Goal: Ask a question

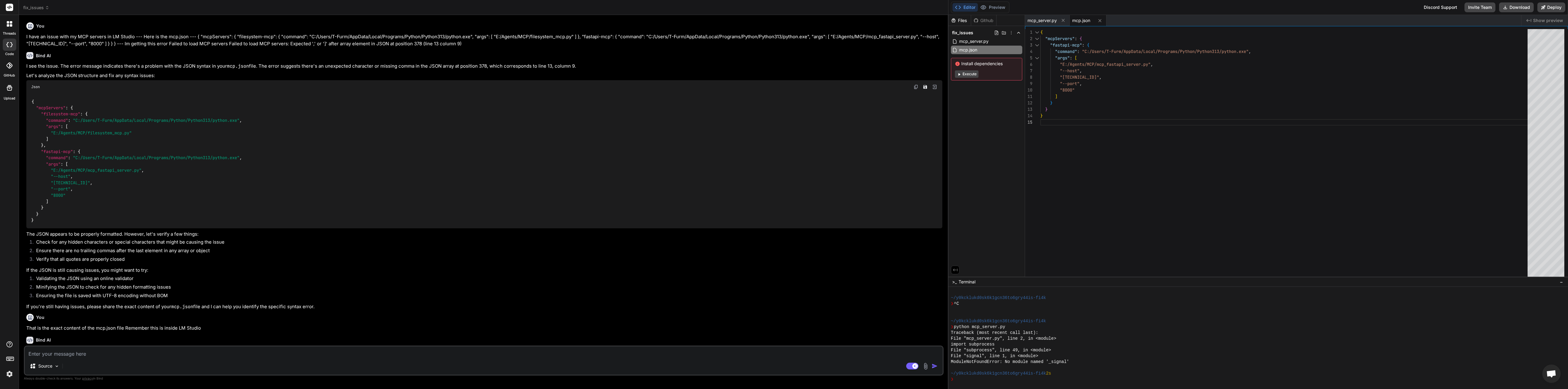
scroll to position [52, 0]
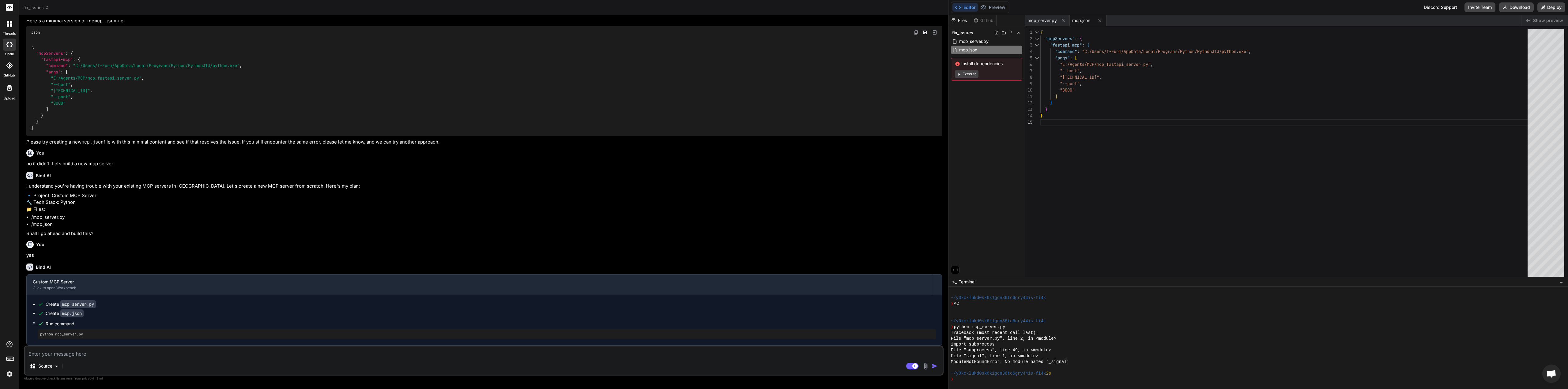
click at [136, 359] on div "Source Agent Mode. When this toggle is activated, AI automatically makes decisi…" at bounding box center [484, 360] width 920 height 30
click at [145, 354] on textarea at bounding box center [484, 352] width 918 height 11
type textarea "I"
type textarea "x"
type textarea "If"
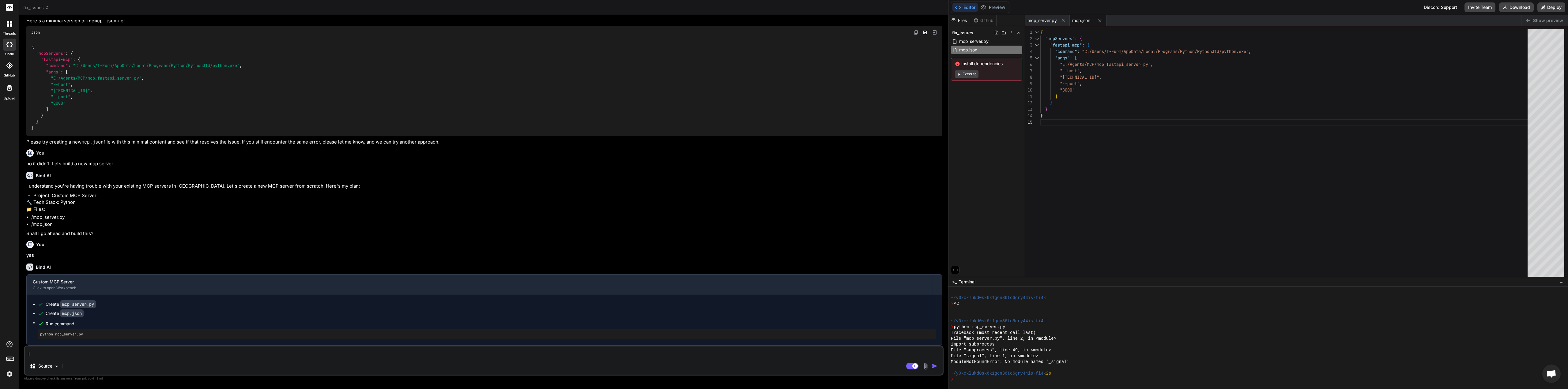
type textarea "x"
type textarea "If"
type textarea "x"
type textarea "If i"
type textarea "x"
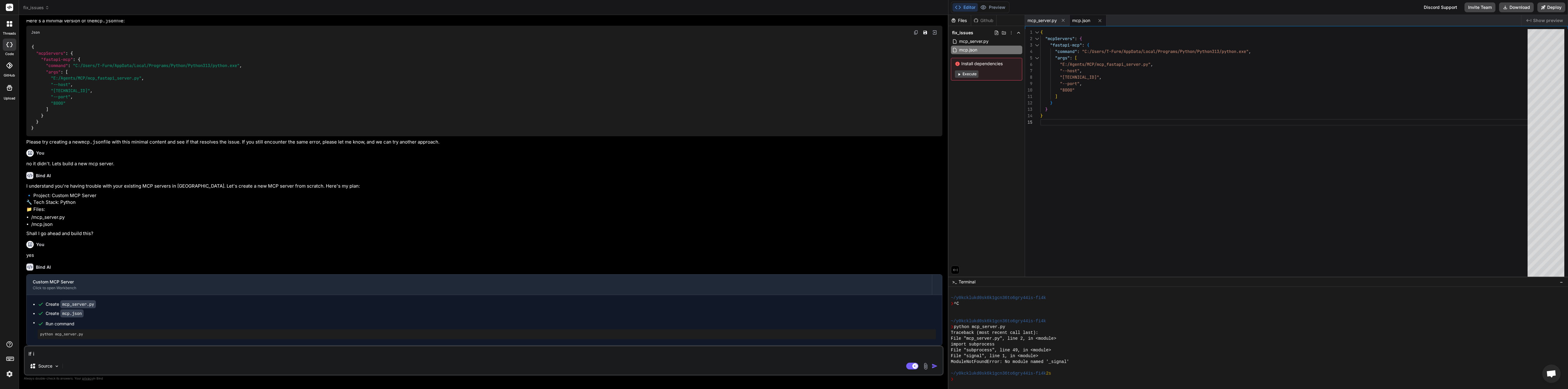
type textarea "If"
type textarea "x"
type textarea "If I"
type textarea "x"
type textarea "If I"
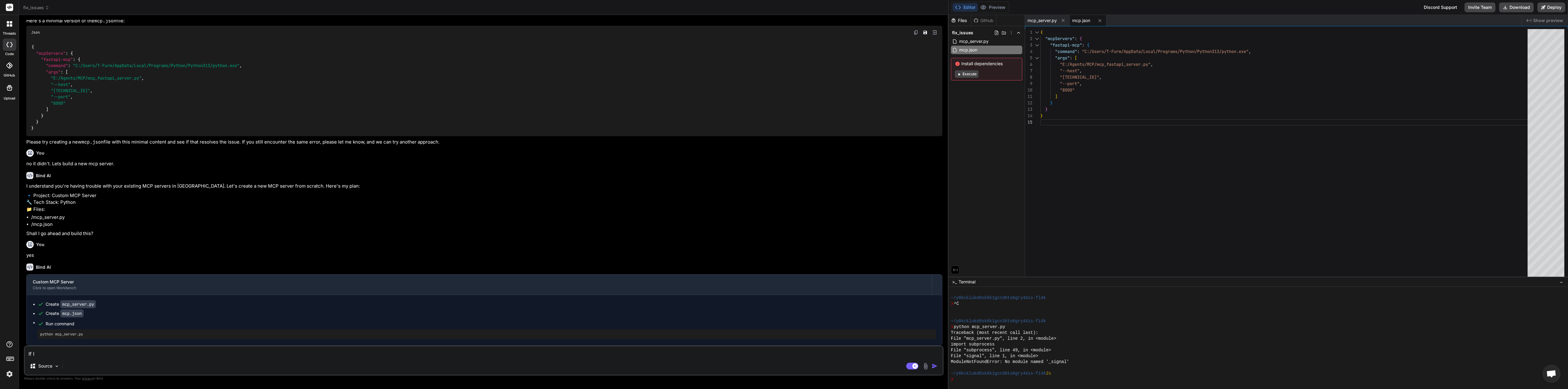
type textarea "x"
type textarea "If I u"
type textarea "x"
type textarea "If I us"
type textarea "x"
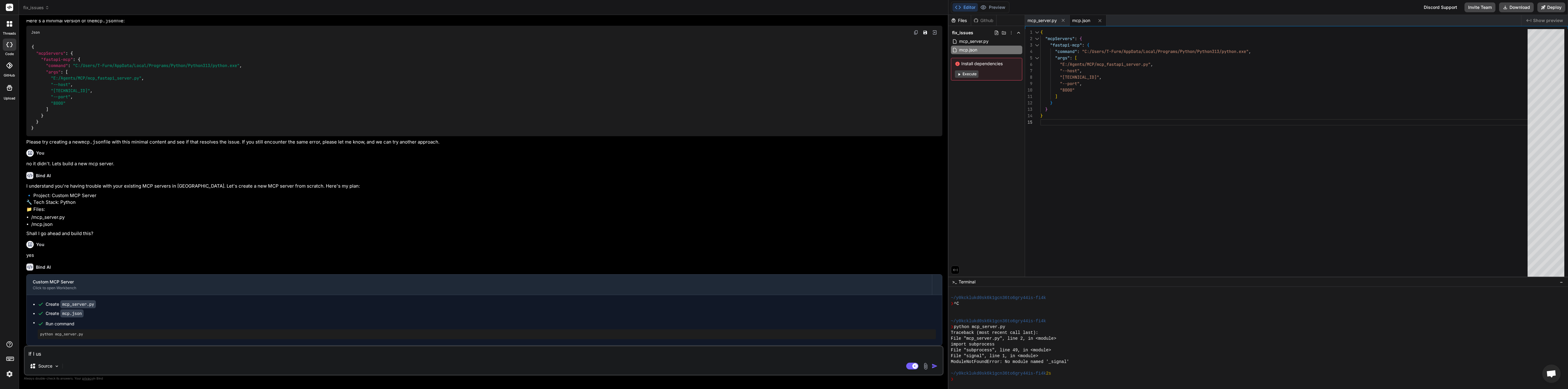
type textarea "If I use"
type textarea "x"
type textarea "If I use"
type textarea "x"
type textarea "If I use h"
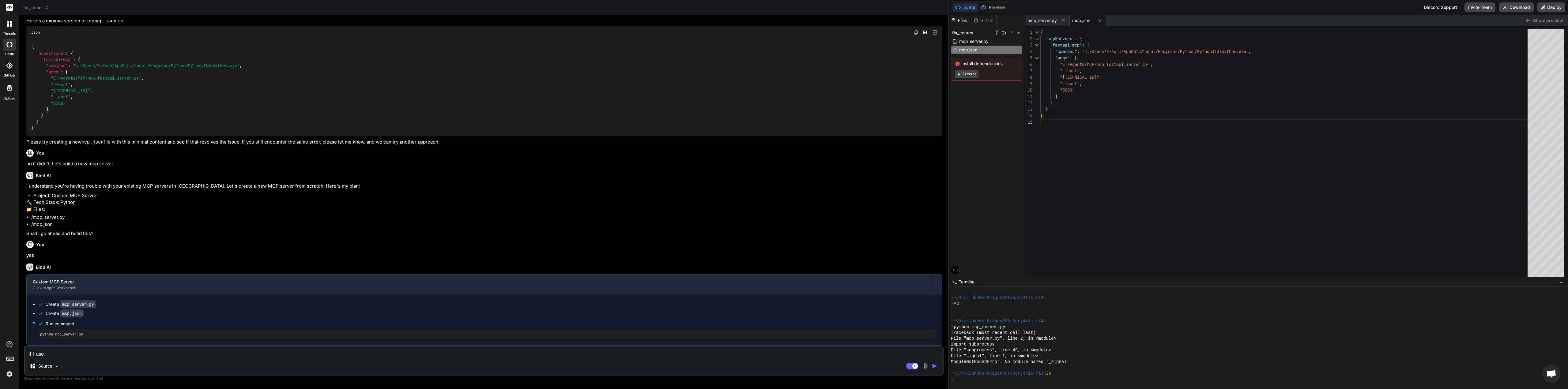
type textarea "x"
type textarea "If I use he"
type textarea "x"
type textarea "If I use h"
type textarea "x"
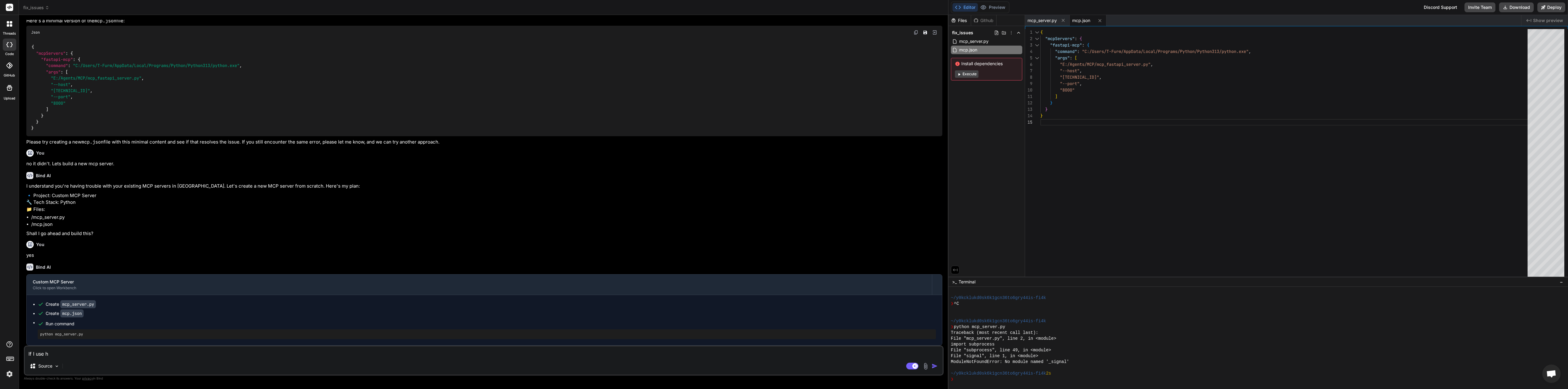
type textarea "If I use hu"
type textarea "x"
type textarea "If I use hug"
type textarea "x"
type textarea "If I use hugg"
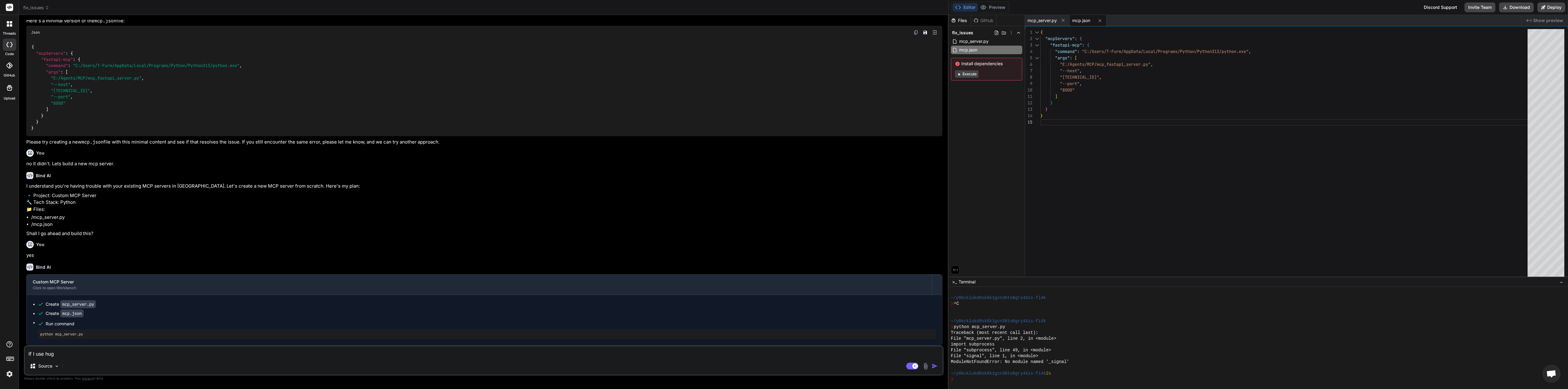
type textarea "x"
type textarea "If I use huggi"
type textarea "x"
type textarea "If I use huggin"
type textarea "x"
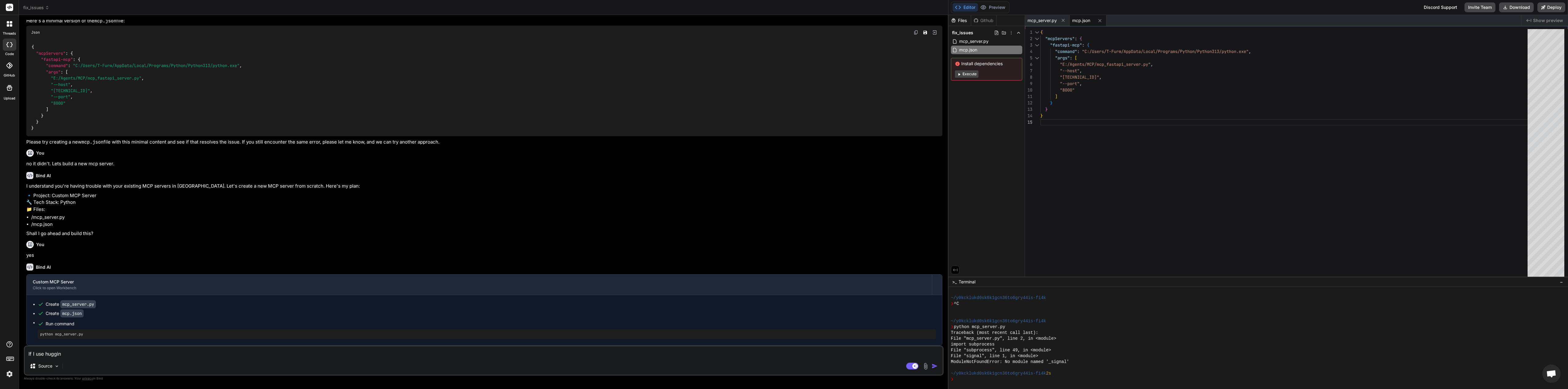
type textarea "If I use hugging"
type textarea "x"
type textarea "If I use hugging"
type textarea "x"
type textarea "If I use hugging f"
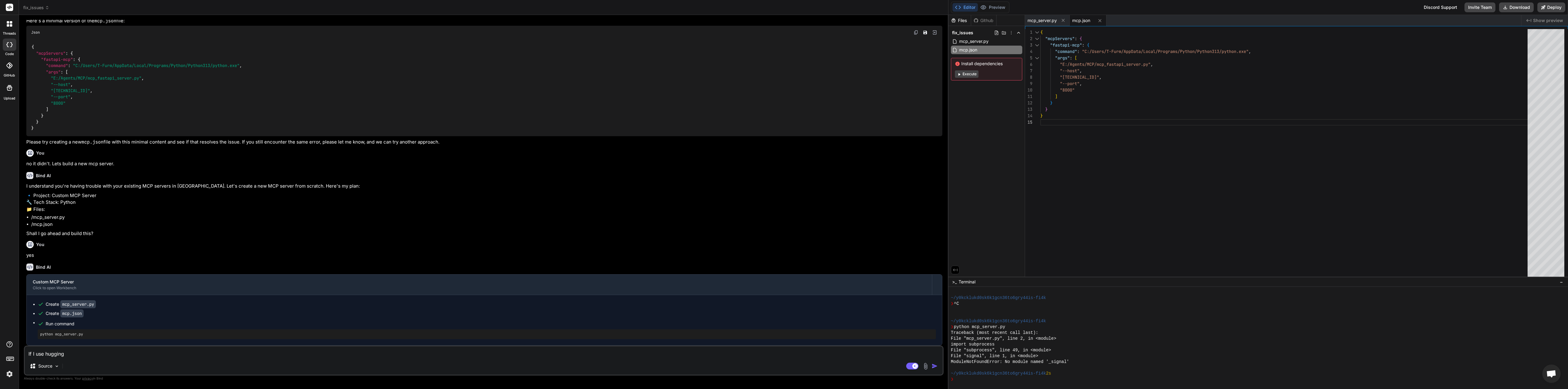
type textarea "x"
type textarea "If I use hugging fa"
type textarea "x"
type textarea "If I use hugging fac"
type textarea "x"
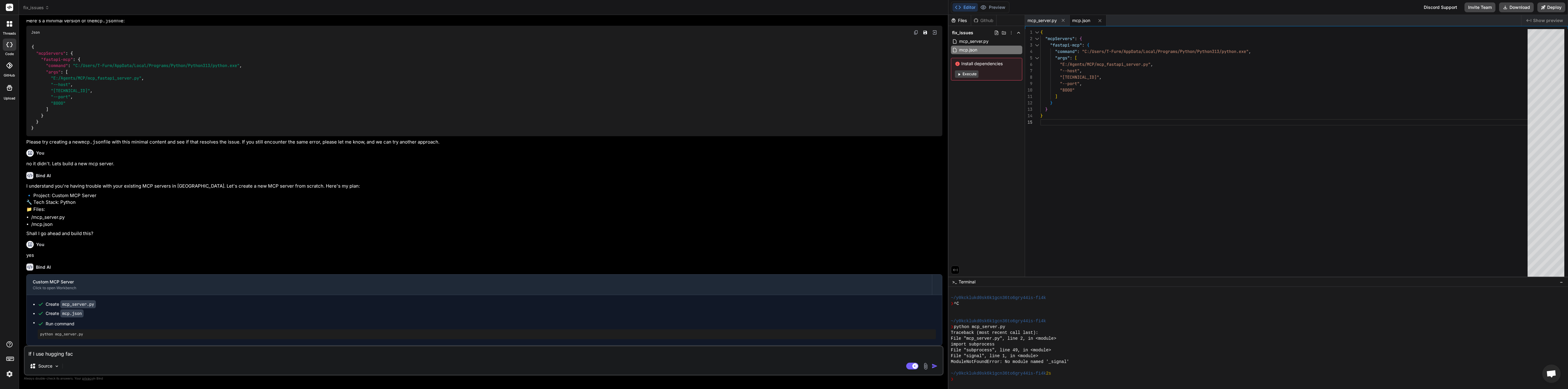
type textarea "If I use hugging face"
type textarea "x"
type textarea "If I use hugging face"
type textarea "x"
type textarea "If I use hugging face d"
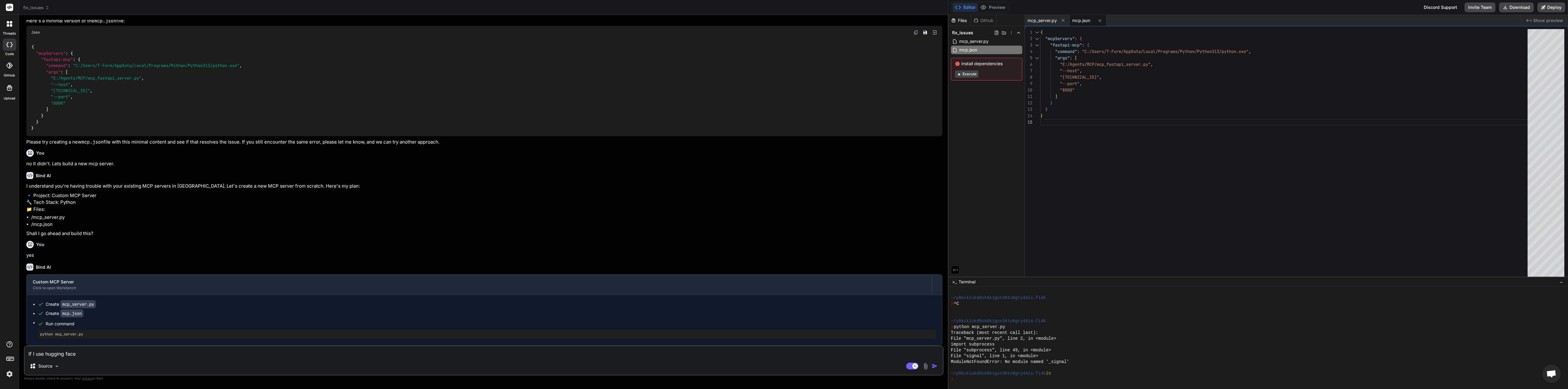
type textarea "x"
type textarea "If I use hugging face do"
type textarea "x"
type textarea "If I use hugging face do"
type textarea "x"
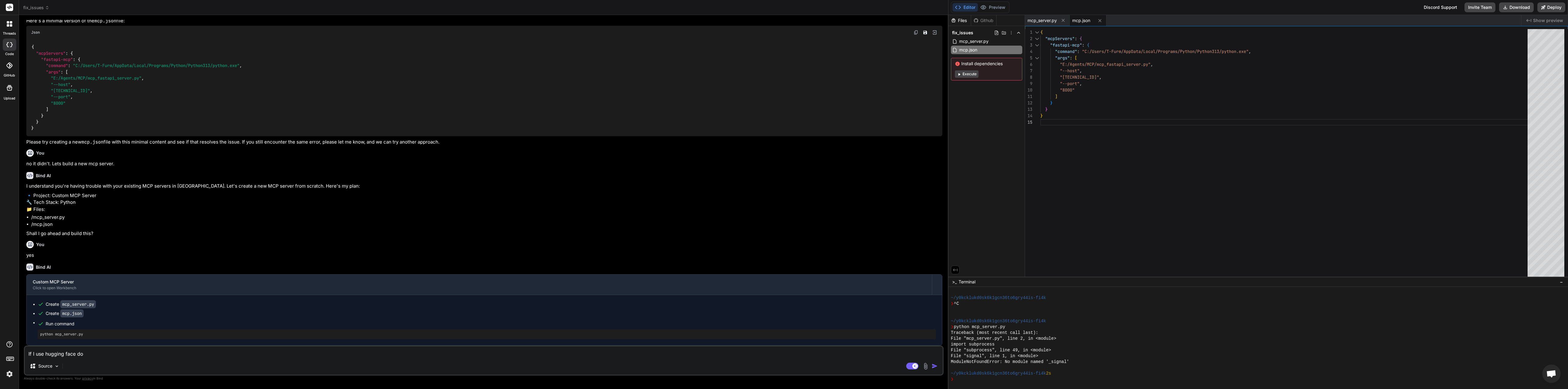
type textarea "If I use hugging face do I"
type textarea "x"
type textarea "If I use hugging face do I"
type textarea "x"
type textarea "If I use hugging face do I r"
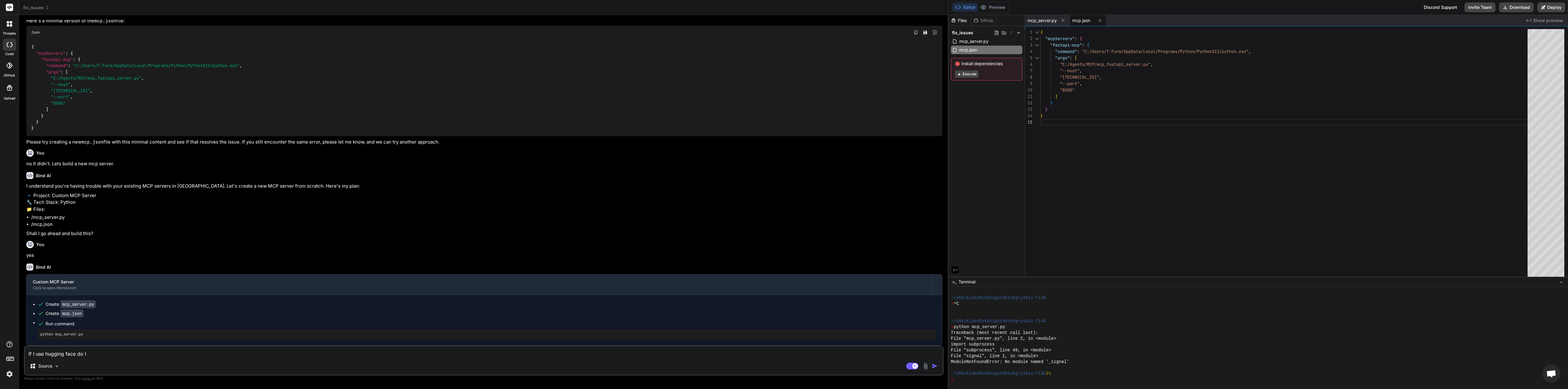
type textarea "x"
type textarea "If I use hugging face do I re"
type textarea "x"
type textarea "If I use hugging face do I r"
type textarea "x"
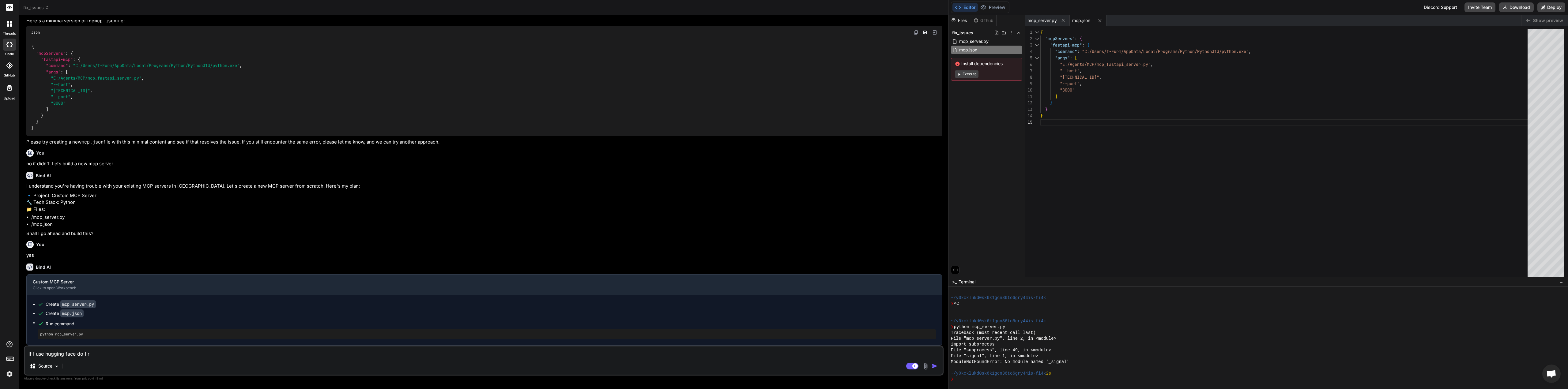
type textarea "If I use hugging face do I ru"
type textarea "x"
type textarea "If I use hugging face do I run"
type textarea "x"
type textarea "If I use hugging face do I run"
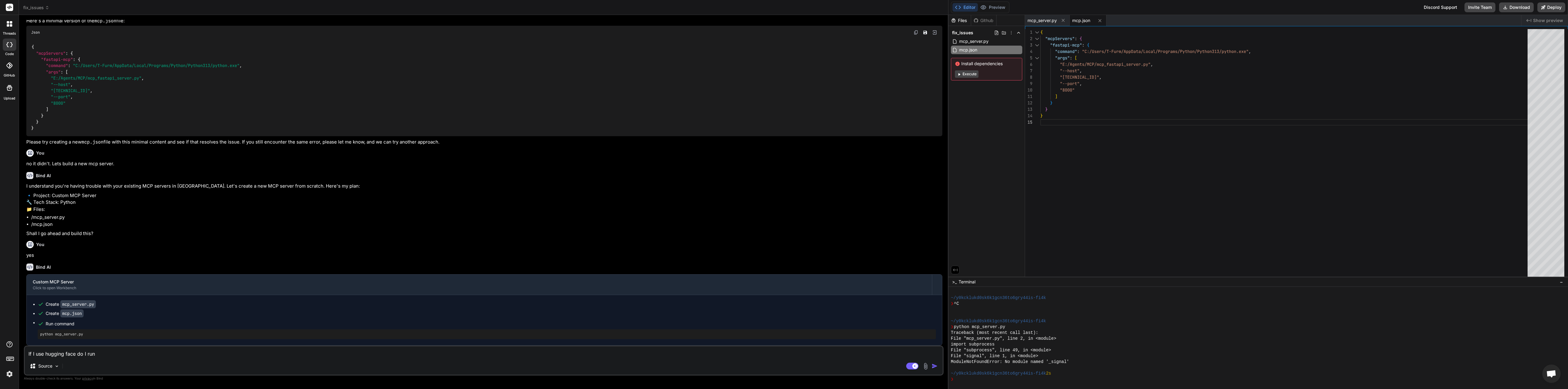
type textarea "x"
type textarea "If I use hugging face do I run i"
type textarea "x"
type textarea "If I use hugging face do I run in"
type textarea "x"
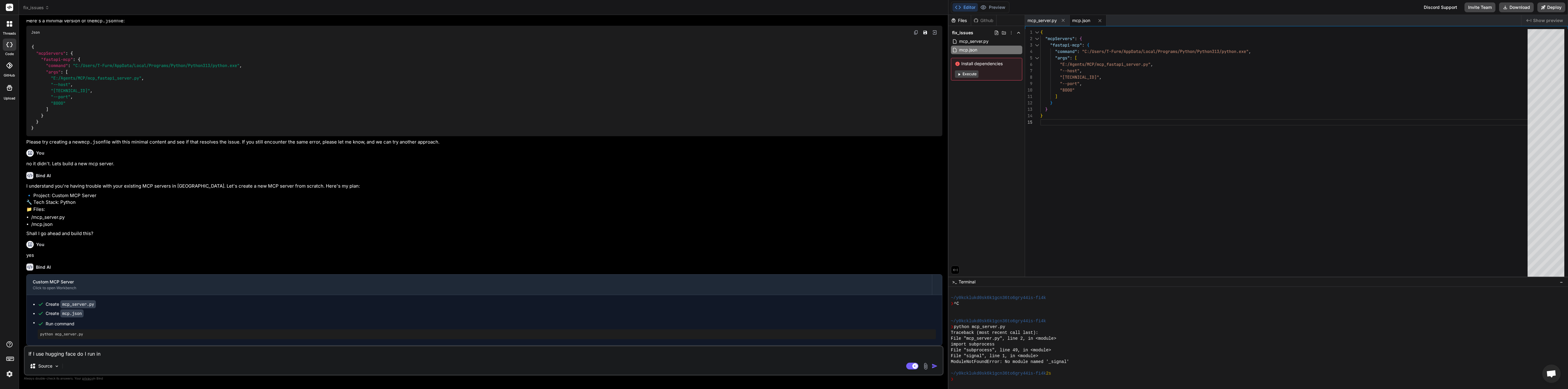
type textarea "If I use hugging face do I run int"
type textarea "x"
type textarea "If I use hugging face do I run into"
type textarea "x"
type textarea "If I use hugging face do I run into"
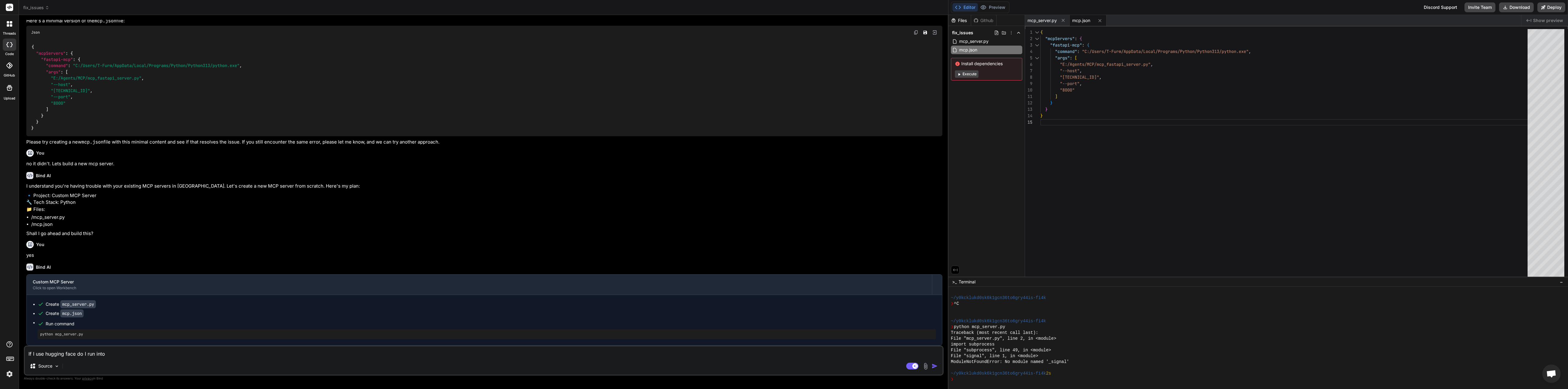
type textarea "x"
type textarea "If I use hugging face do I run into t"
type textarea "x"
type textarea "If I use hugging face do I run into th"
type textarea "x"
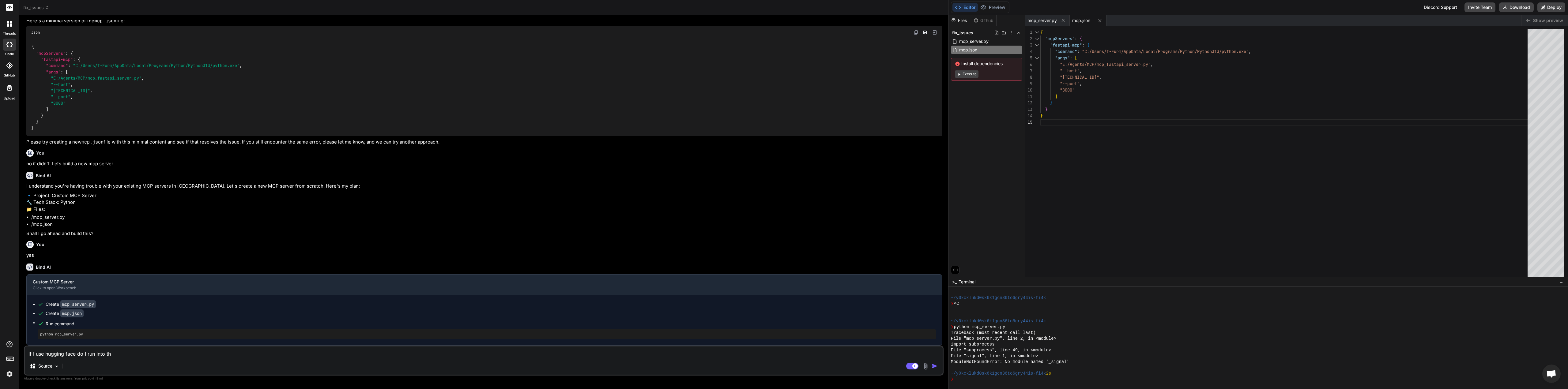
type textarea "If I use hugging face do I run into the"
type textarea "x"
type textarea "If I use hugging face do I run into the"
type textarea "x"
type textarea "If I use hugging face do I run into the s"
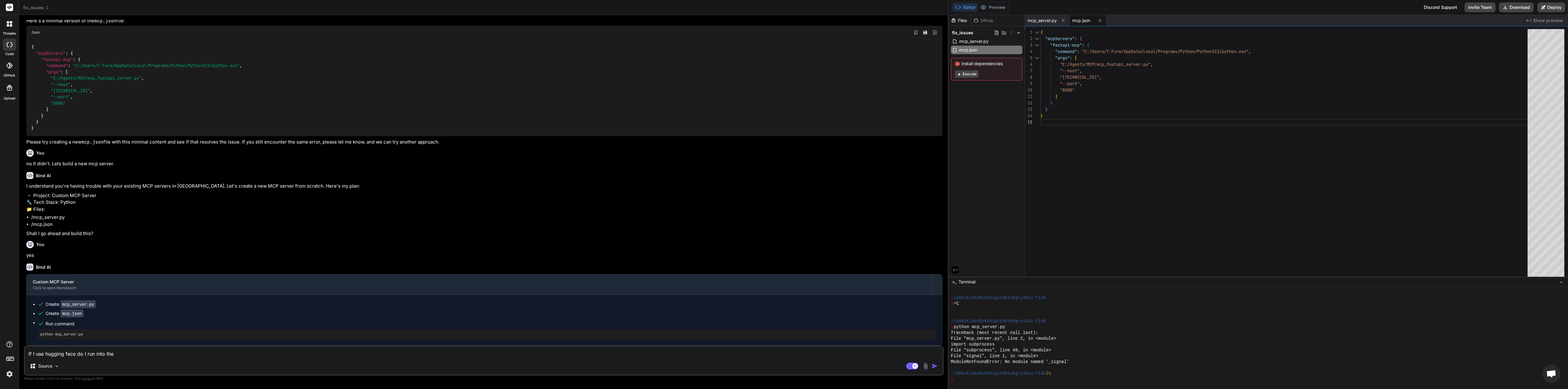
type textarea "x"
type textarea "If I use hugging face do I run into the sa"
type textarea "x"
type textarea "If I use hugging face do I run into the [PERSON_NAME]"
type textarea "x"
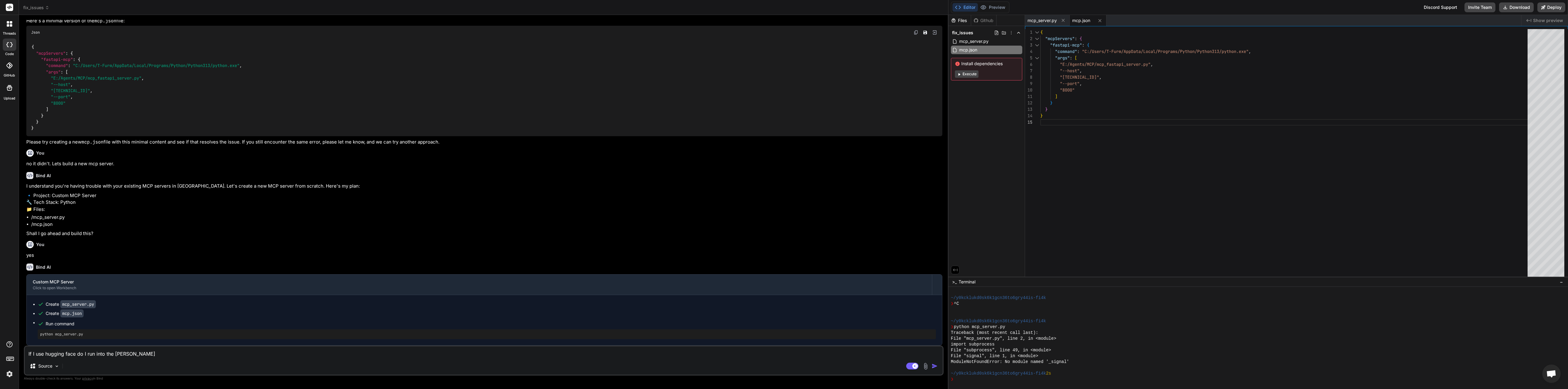
type textarea "If I use hugging face do I run into the same"
type textarea "x"
type textarea "If I use hugging face do I run into the same"
type textarea "x"
type textarea "If I use hugging face do I run into the same l"
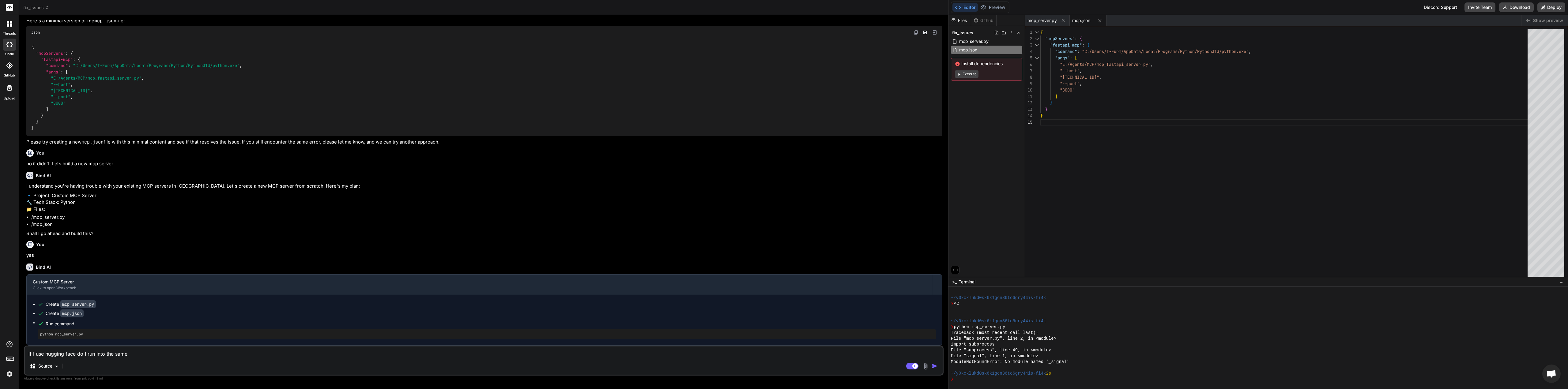
type textarea "x"
type textarea "If I use hugging face do I run into the same lo"
type textarea "x"
type textarea "If I use hugging face do I run into the same loc"
type textarea "x"
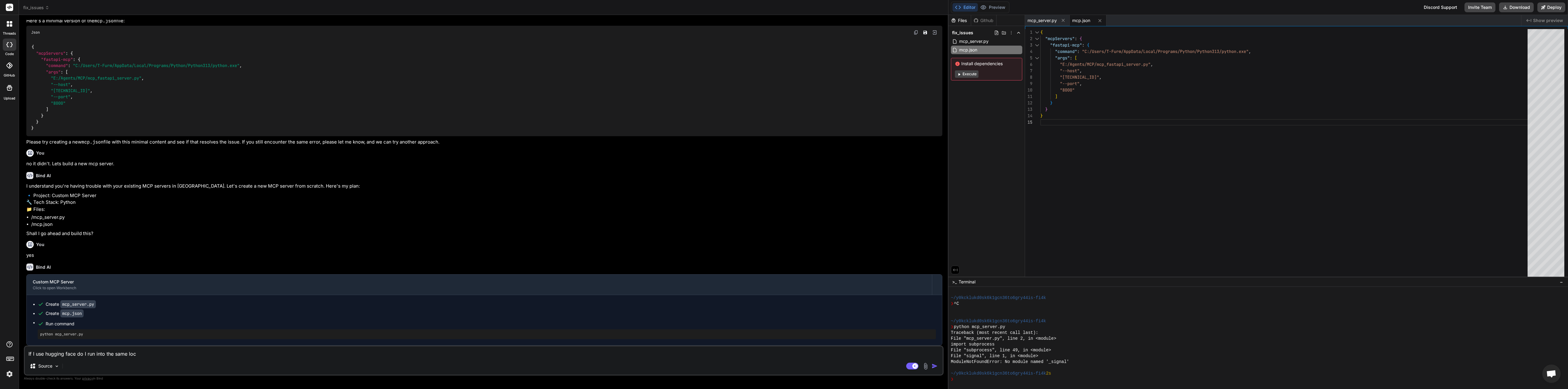
type textarea "If I use hugging face do I run into the same lock"
type textarea "x"
type textarea "If I use hugging face do I run into the same lock"
type textarea "x"
type textarea "If I use hugging face do I run into the same lock"
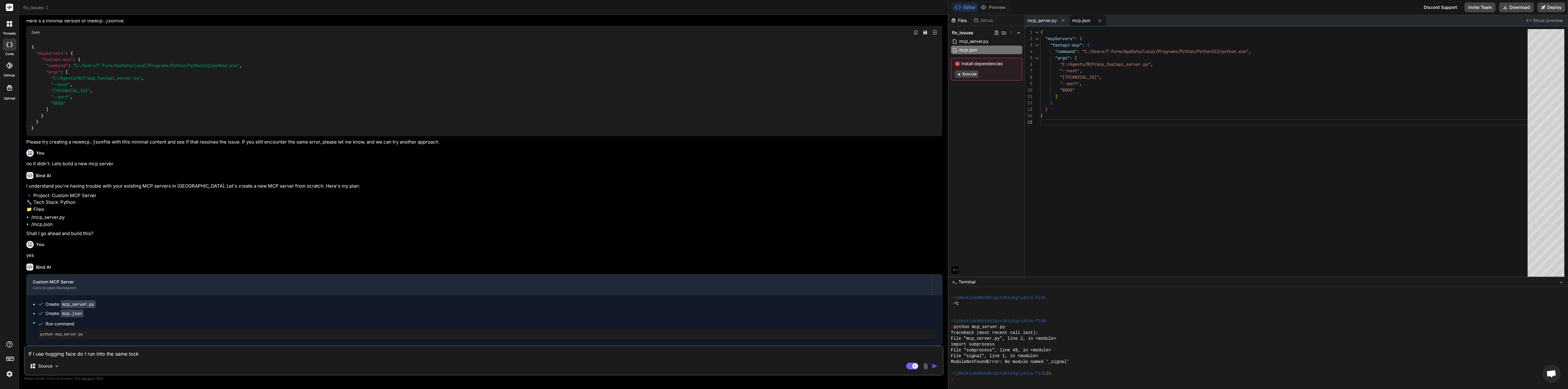
type textarea "x"
type textarea "If I use hugging face do I run into the same loc"
type textarea "x"
type textarea "If I use hugging face do I run into the same lo"
type textarea "x"
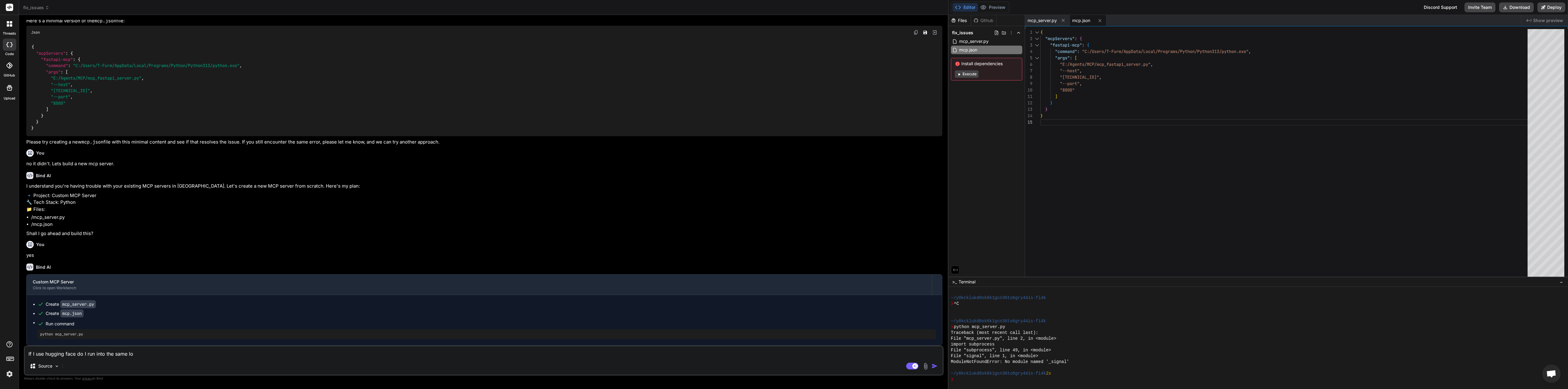
type textarea "If I use hugging face do I run into the same l"
type textarea "x"
type textarea "If I use hugging face do I run into the same"
type textarea "x"
type textarea "If I use hugging face do I run into the same s"
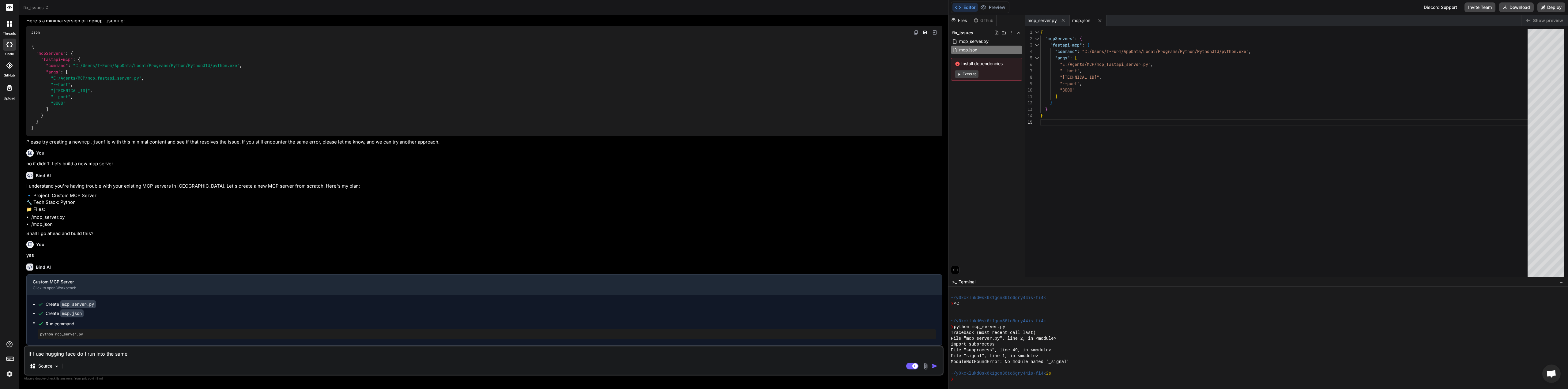
type textarea "x"
type textarea "If I use hugging face do I run into the same"
type textarea "x"
type textarea "If I use hugging face do I run into the same s"
type textarea "x"
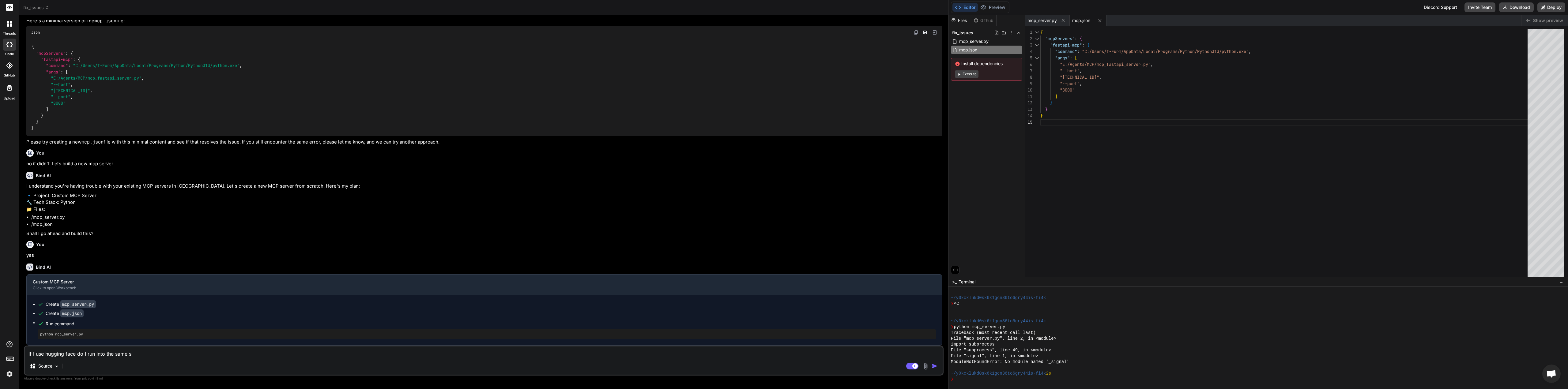
type textarea "If I use hugging face do I run into the same sn"
type textarea "x"
type textarea "If I use hugging face do I run into the same s"
type textarea "x"
type textarea "If I use hugging face do I run into the same sa"
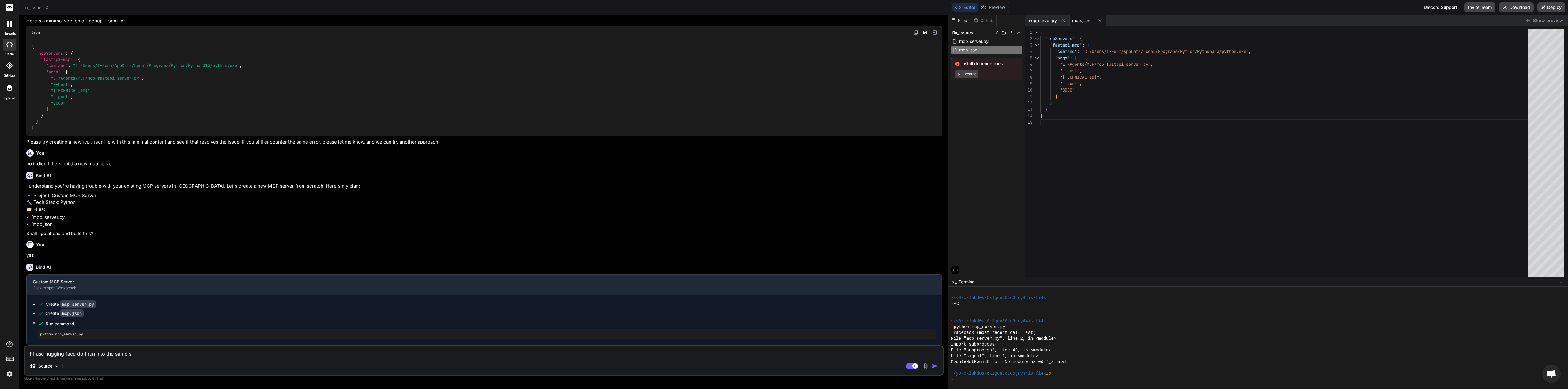
type textarea "x"
type textarea "If I use hugging face do I run into the same san"
type textarea "x"
type textarea "If I use hugging face do I run into the same sand"
type textarea "x"
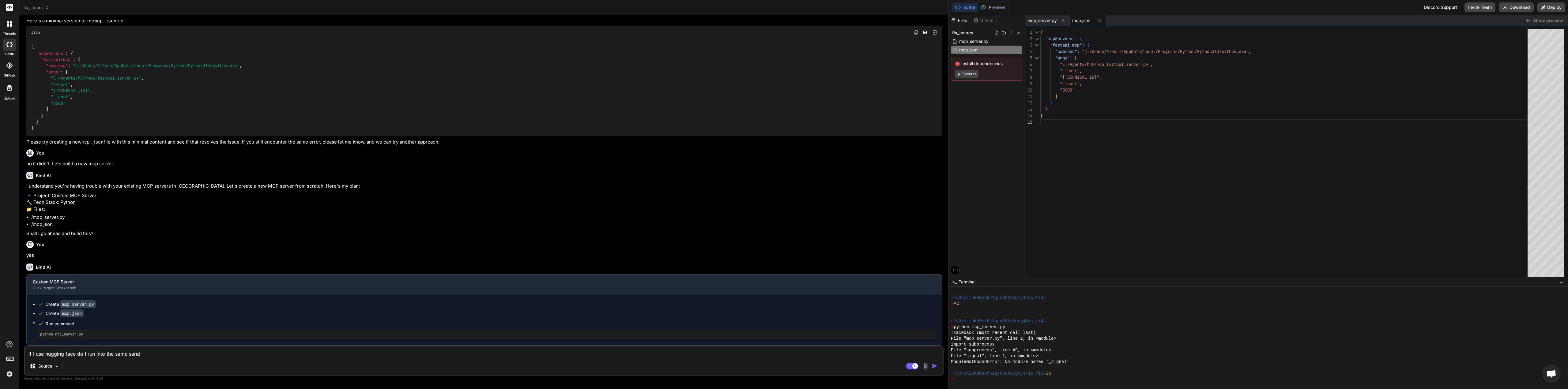
type textarea "If I use hugging face do I run into the same sandb"
type textarea "x"
type textarea "If I use hugging face do I run into the same [PERSON_NAME]"
type textarea "x"
type textarea "If I use hugging face do I run into the same sandbox"
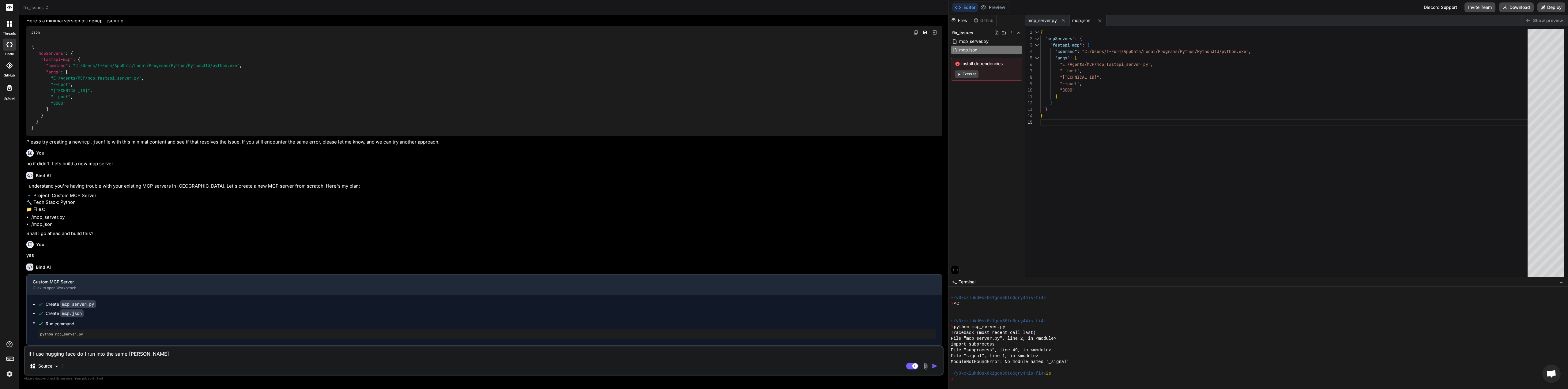
type textarea "x"
type textarea "If I use hugging face do I run into the same sandboxi"
type textarea "x"
type textarea "If I use hugging face do I run into the same sandboxin"
type textarea "x"
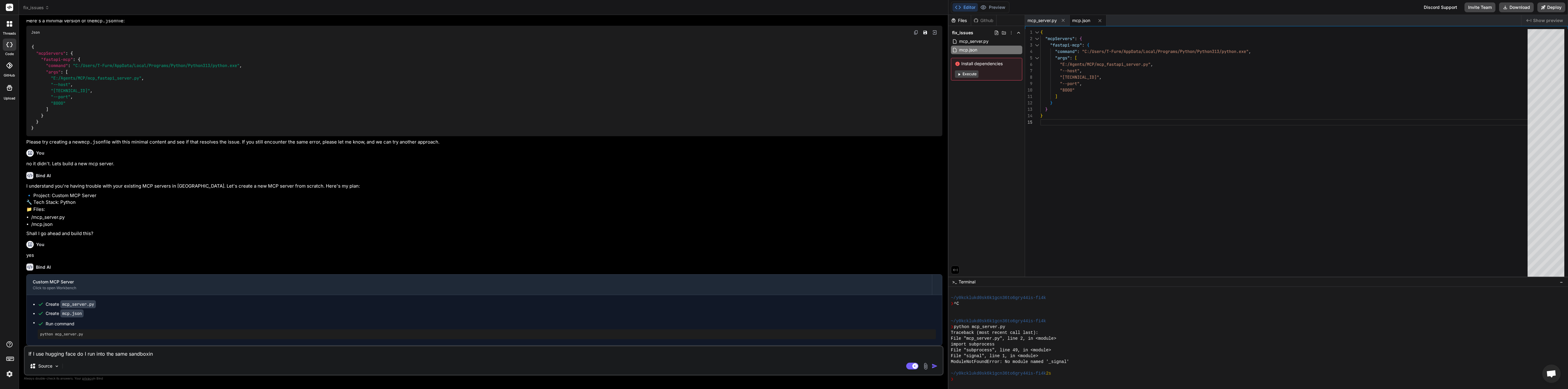
type textarea "If I use hugging face do I run into the same sandboxing"
type textarea "x"
type textarea "If I use hugging face do I run into the same sandboxing"
type textarea "x"
type textarea "If I use hugging face do I run into the same sandboxing a"
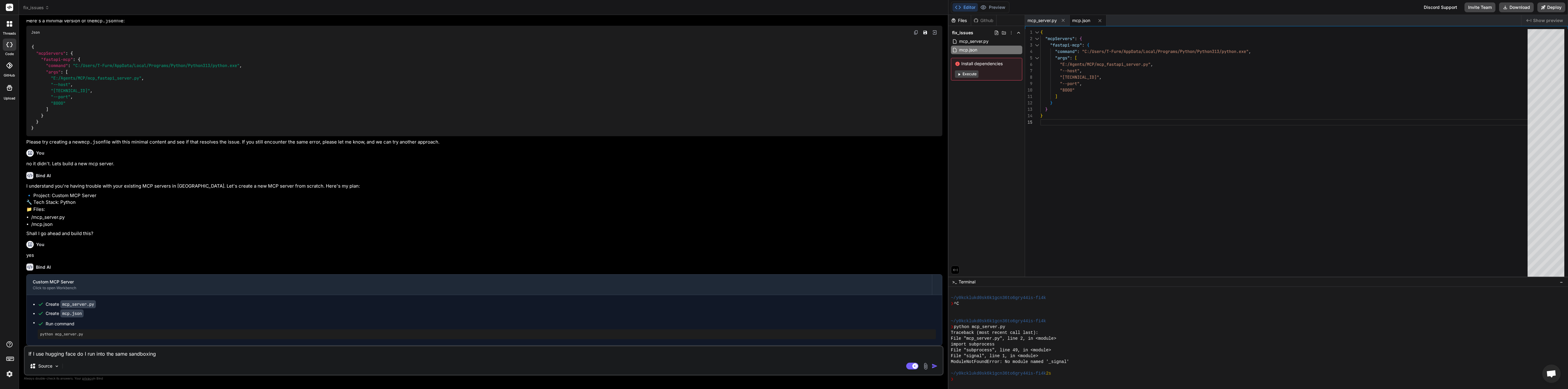
type textarea "x"
type textarea "If I use hugging face do I run into the same sandboxing ai"
type textarea "x"
type textarea "If I use hugging face do I run into the same sandboxing ai"
type textarea "x"
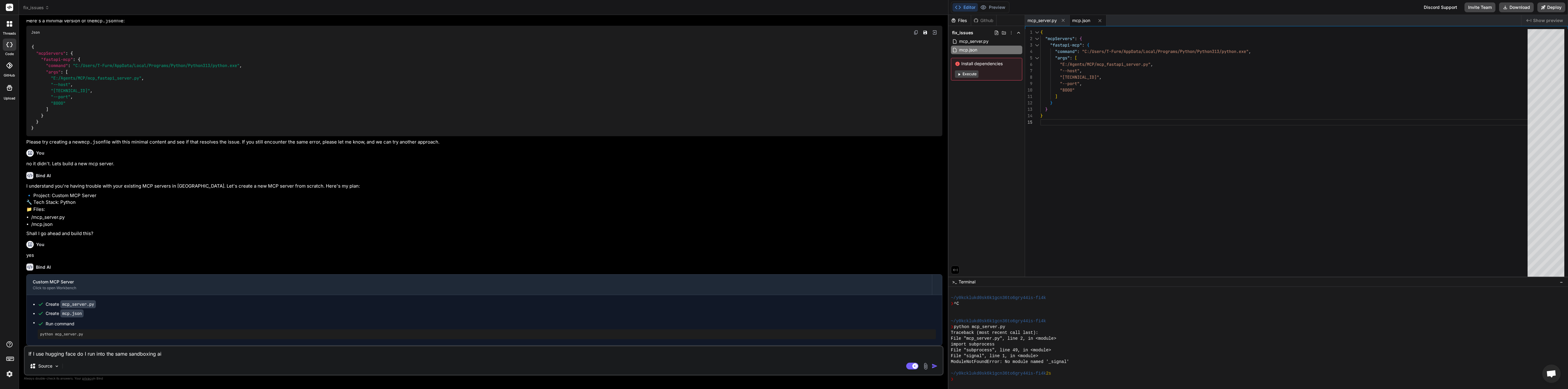
type textarea "If I use hugging face do I run into the same sandboxing ai t"
type textarea "x"
type textarea "If I use hugging face do I run into the same sandboxing ai to"
type textarea "x"
type textarea "If I use hugging face do I run into the same sandboxing ai too"
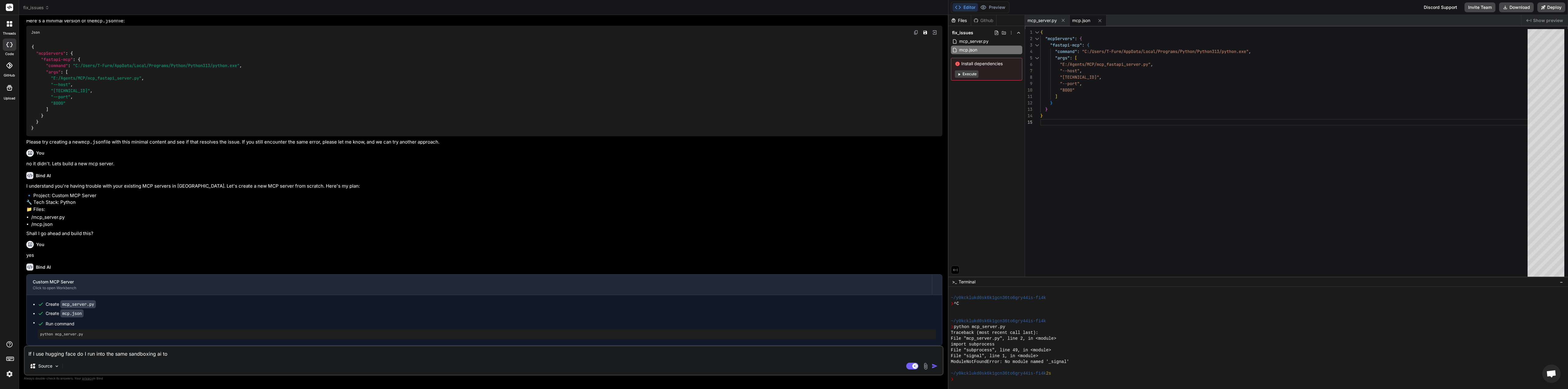
type textarea "x"
type textarea "If I use hugging face do I run into the same sandboxing ai tool"
type textarea "x"
type textarea "If I use hugging face do I run into the same sandboxing ai tool"
type textarea "x"
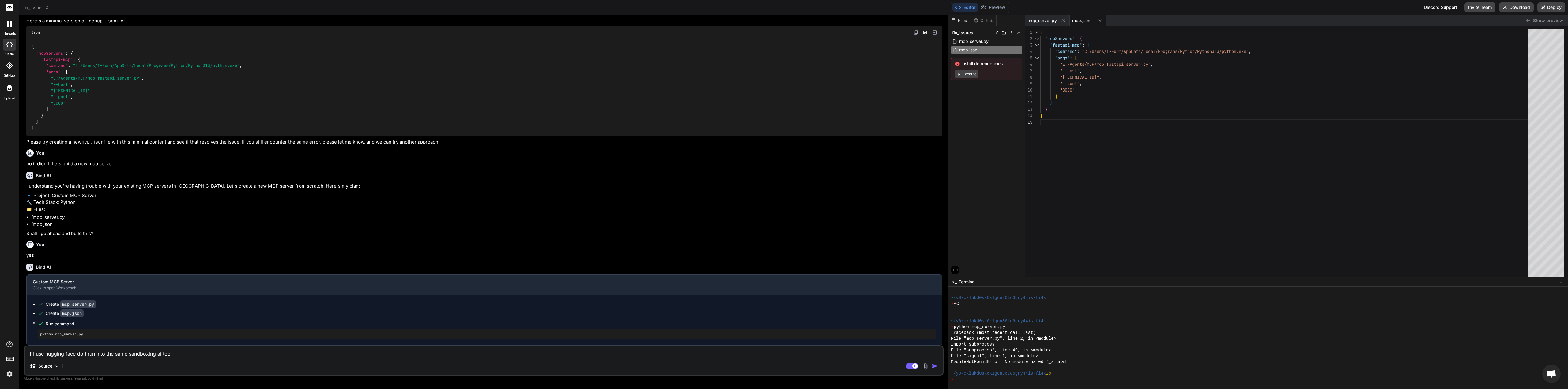
type textarea "If I use hugging face do I run into the same sandboxing ai tool a"
type textarea "x"
type textarea "If I use hugging face do I run into the same sandboxing ai tool ac"
type textarea "x"
type textarea "If I use hugging face do I run into the same sandboxing ai tool acc"
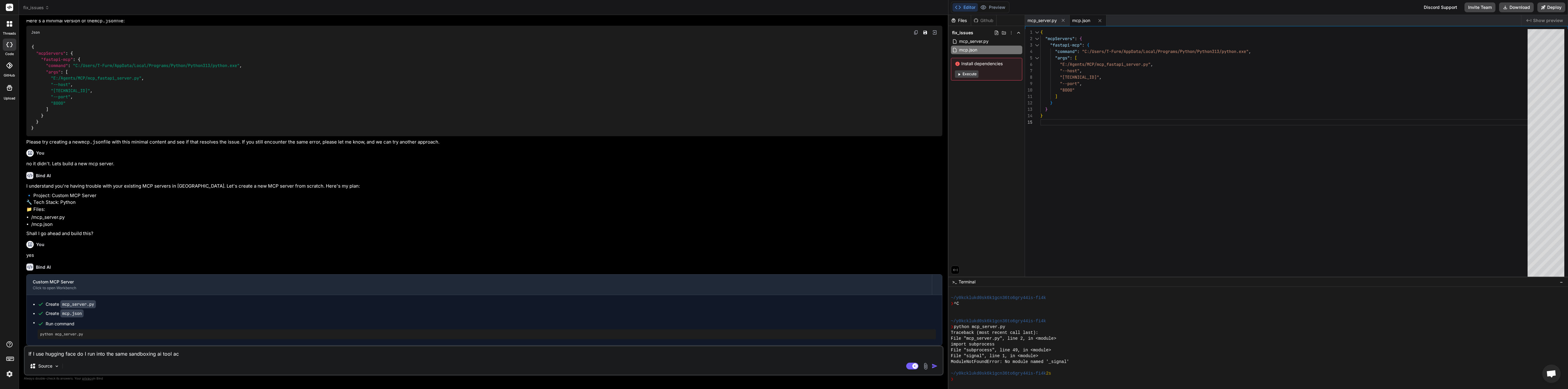
type textarea "x"
type textarea "If I use hugging face do I run into the same sandboxing ai tool acce"
type textarea "x"
type textarea "If I use hugging face do I run into the same sandboxing ai tool acces"
type textarea "x"
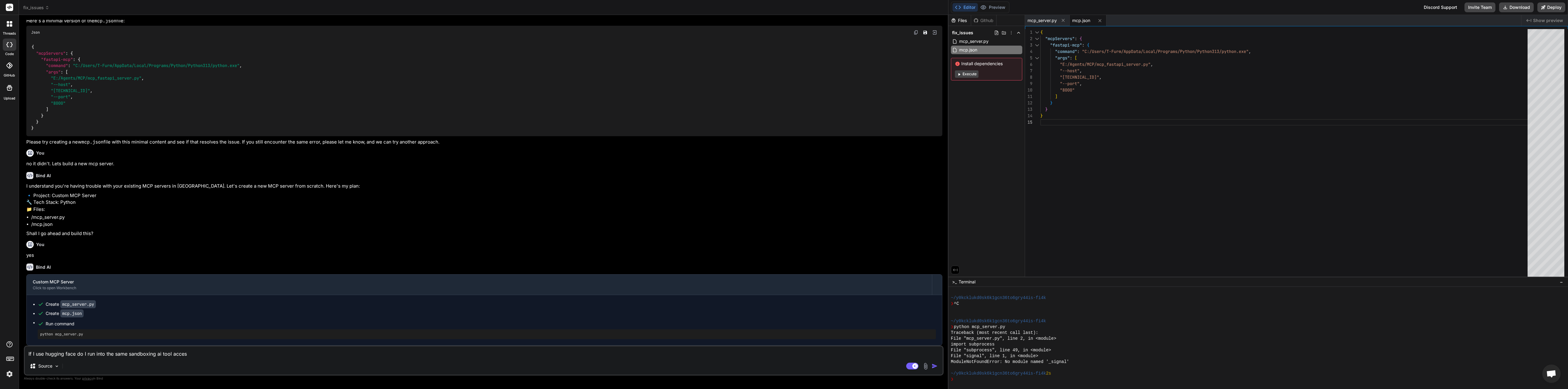
type textarea "If I use hugging face do I run into the same sandboxing ai tool access"
type textarea "x"
type textarea "If I use hugging face do I run into the same sandboxing ai tool access"
type textarea "x"
type textarea "If I use hugging face do I run into the same sandboxing ai tool access a"
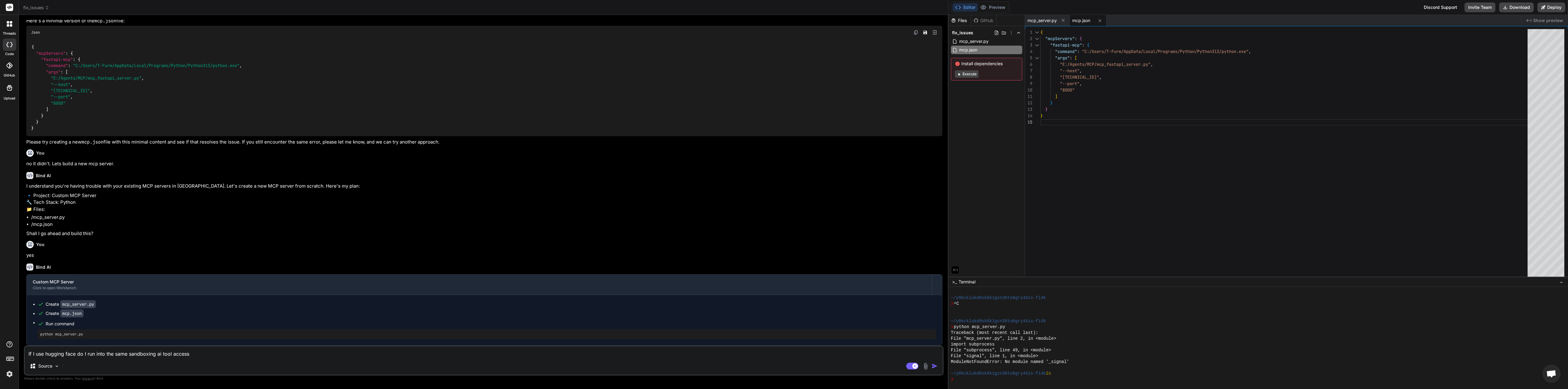
type textarea "x"
type textarea "If I use hugging face do I run into the same sandboxing ai tool access as"
type textarea "x"
type textarea "If I use hugging face do I run into the same sandboxing ai tool access as"
type textarea "x"
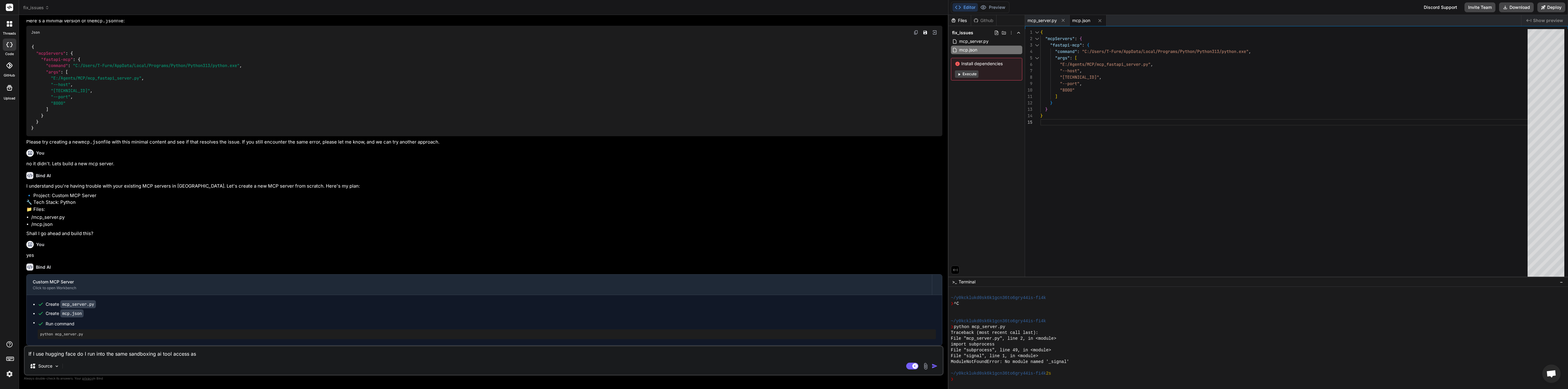
type textarea "If I use hugging face do I run into the same sandboxing ai tool access as i"
type textarea "x"
type textarea "If I use hugging face do I run into the same sandboxing ai tool access as in"
type textarea "x"
type textarea "If I use hugging face do I run into the same sandboxing ai tool access as in"
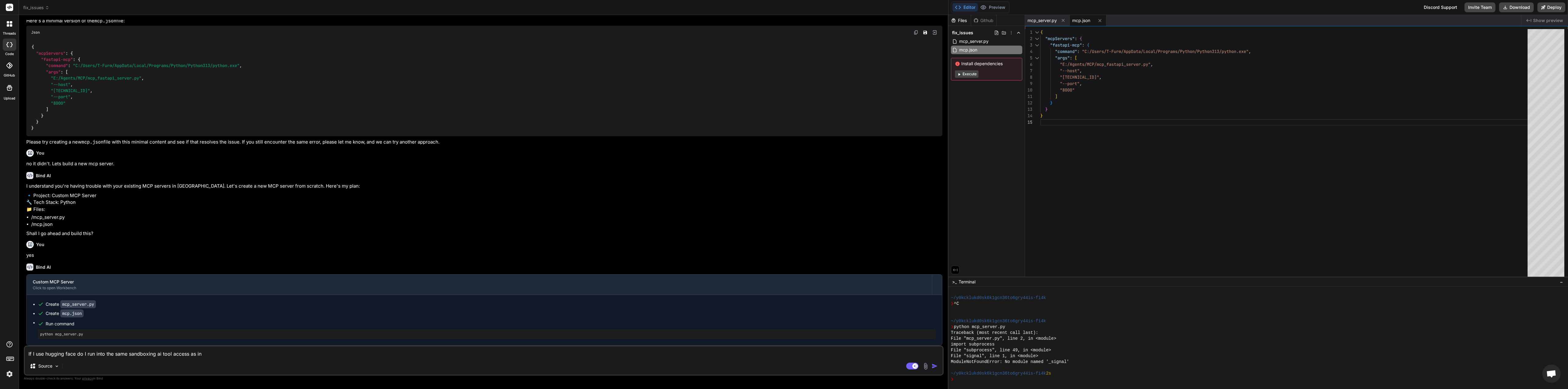
type textarea "x"
type textarea "If I use hugging face do I run into the same sandboxing ai tool access as in L"
type textarea "x"
type textarea "If I use hugging face do I run into the same sandboxing ai tool access as in LM"
type textarea "x"
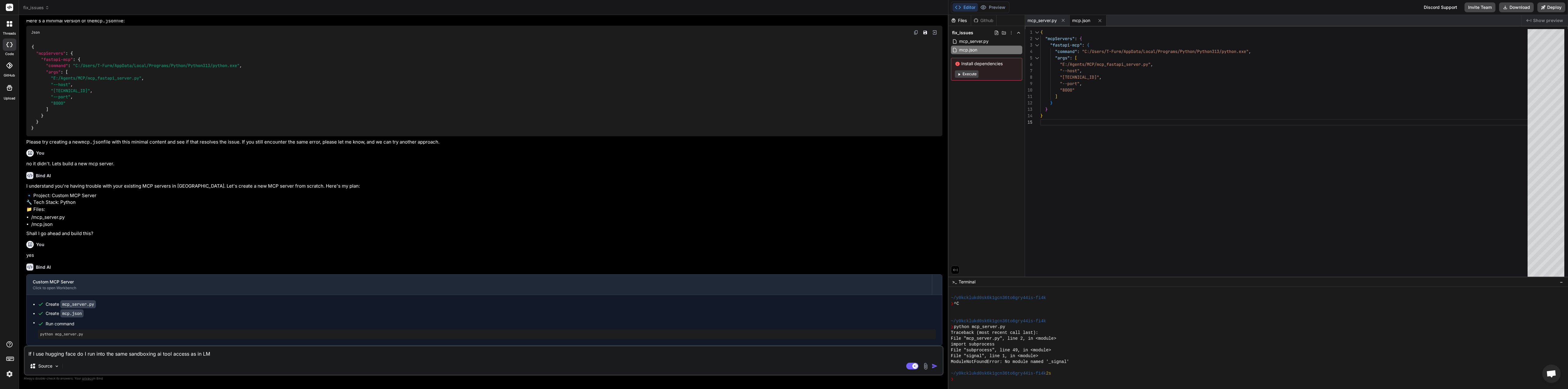
type textarea "If I use hugging face do I run into the same sandboxing ai tool access as in LM"
type textarea "x"
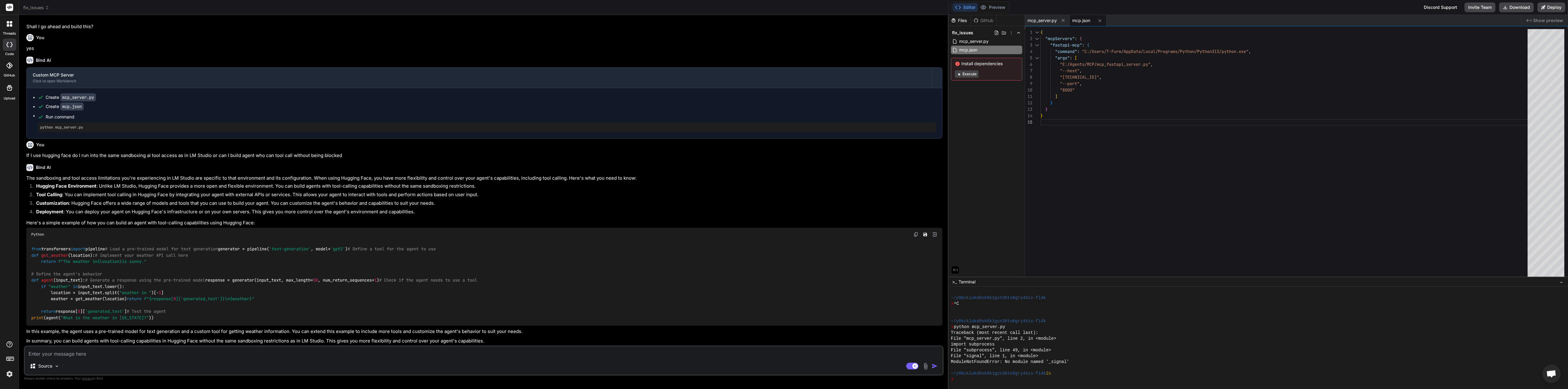
scroll to position [945, 0]
click at [120, 353] on textarea at bounding box center [484, 352] width 918 height 11
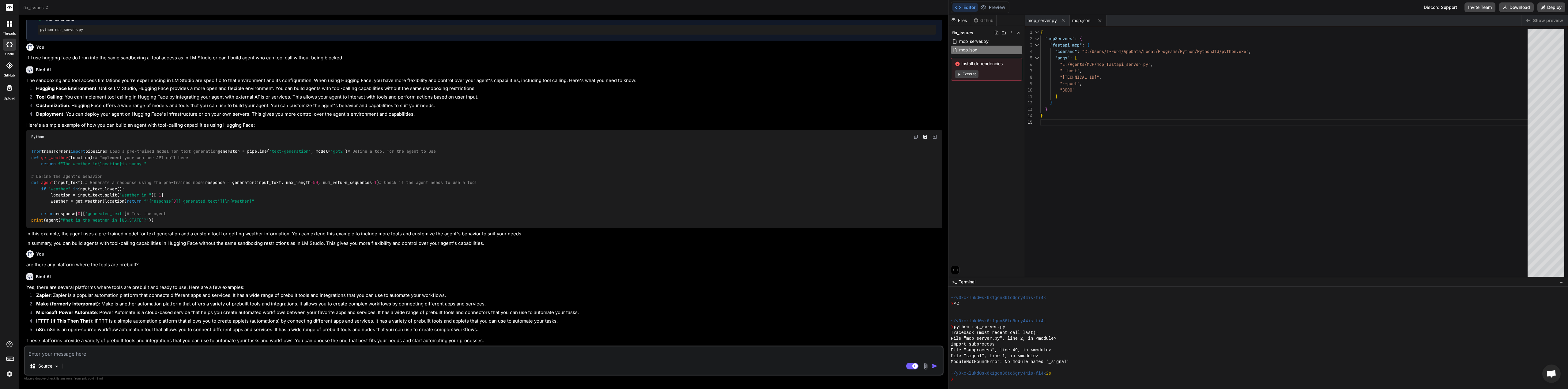
scroll to position [1043, 0]
click at [69, 353] on textarea at bounding box center [484, 352] width 918 height 11
click at [205, 152] on code "from transformers import pipeline # Load a pre-trained model for text generatio…" at bounding box center [254, 185] width 446 height 75
